Goal: Information Seeking & Learning: Learn about a topic

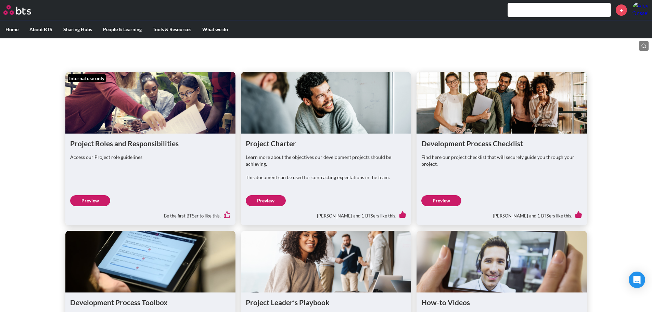
scroll to position [216, 0]
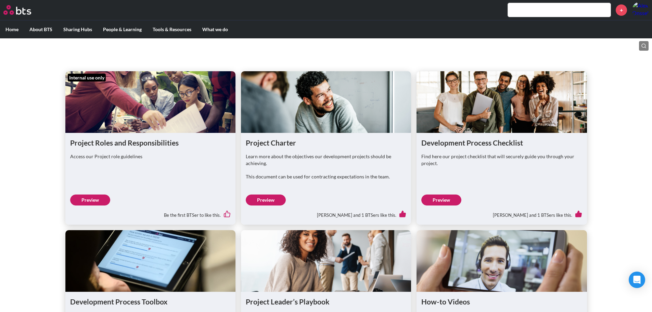
click at [34, 193] on div "Internal use only Project Roles and Responsibilities Access our Project role gu…" at bounding box center [326, 295] width 652 height 496
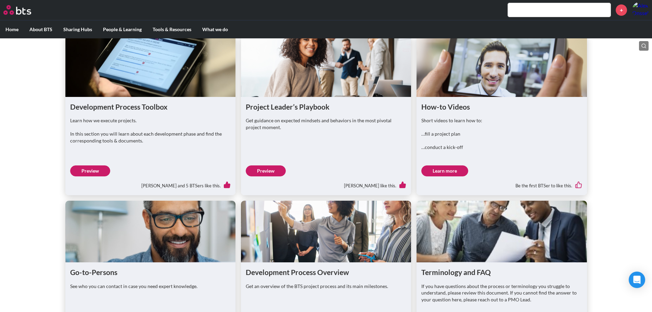
scroll to position [411, 0]
click at [93, 176] on link "Preview" at bounding box center [90, 170] width 40 height 11
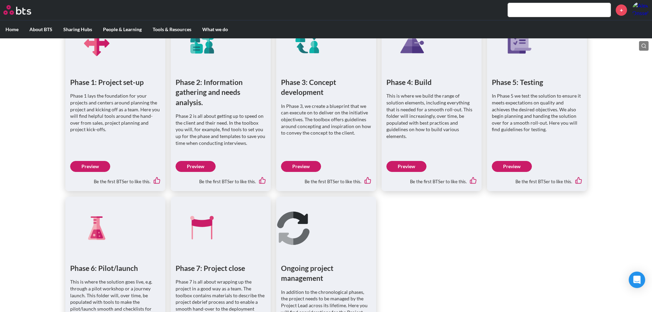
scroll to position [388, 0]
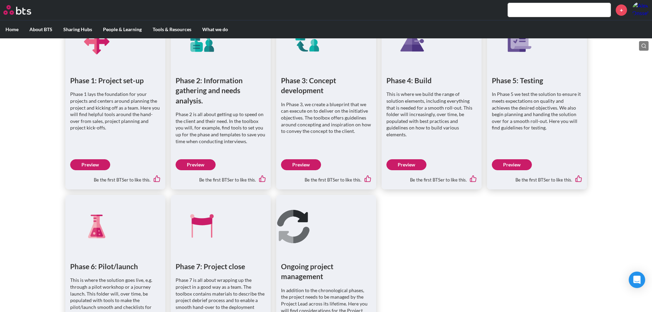
click at [289, 165] on link "Preview" at bounding box center [301, 164] width 40 height 11
